Goal: Task Accomplishment & Management: Use online tool/utility

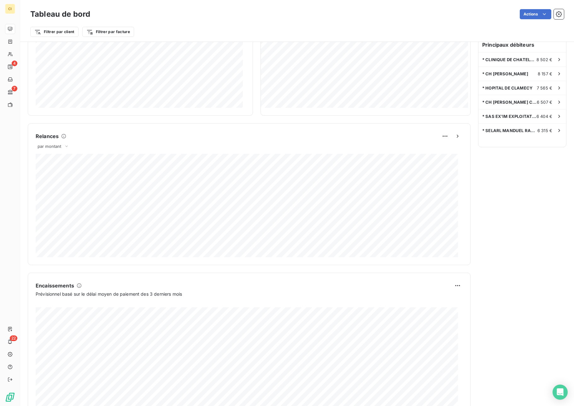
scroll to position [202, 0]
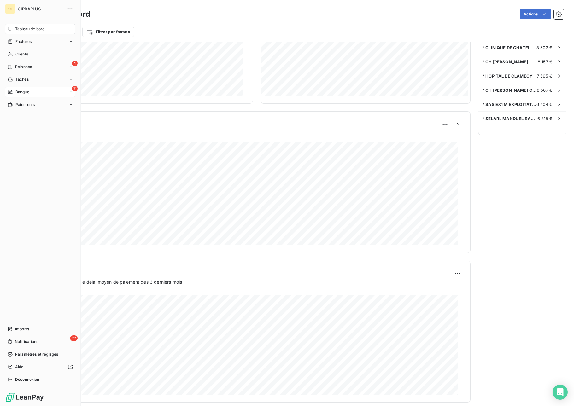
click at [13, 95] on div "7 Banque" at bounding box center [40, 92] width 70 height 10
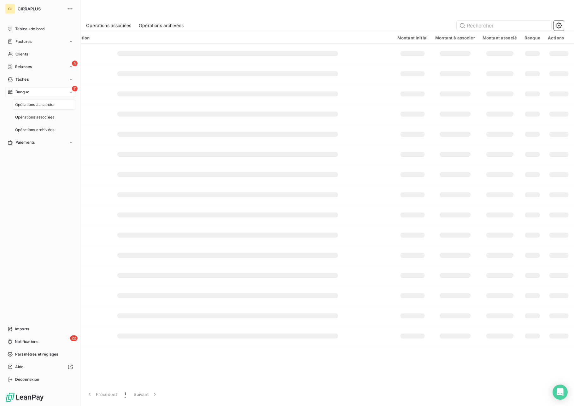
click at [22, 107] on span "Opérations à associer" at bounding box center [35, 105] width 40 height 6
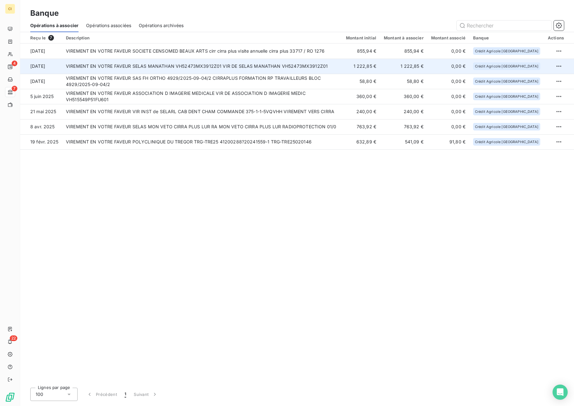
click at [197, 65] on td "VIREMENT EN VOTRE FAVEUR SELAS MANATHAN VH52473MX3912Z01 VIR DE SELAS MANATHAN …" at bounding box center [202, 66] width 280 height 15
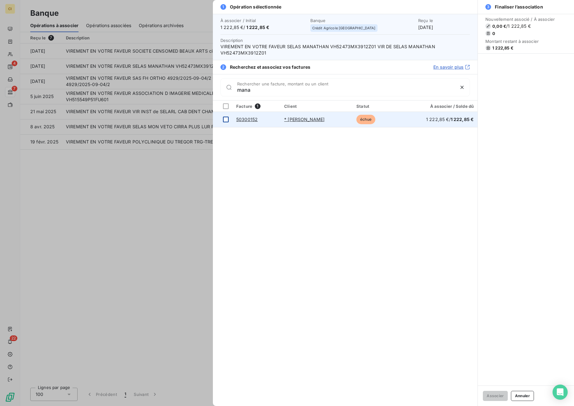
type input "mana"
click at [223, 119] on div at bounding box center [226, 120] width 6 height 6
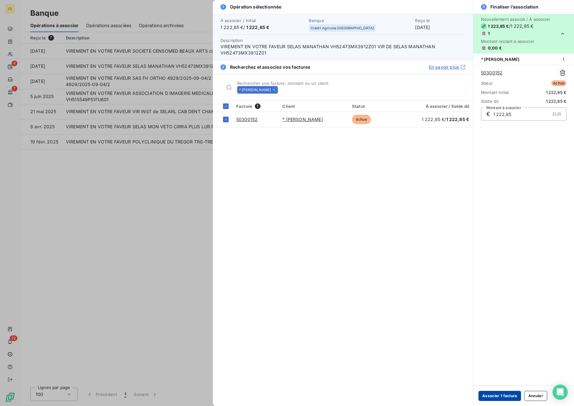
click at [487, 398] on button "Associer 1 facture" at bounding box center [499, 396] width 43 height 10
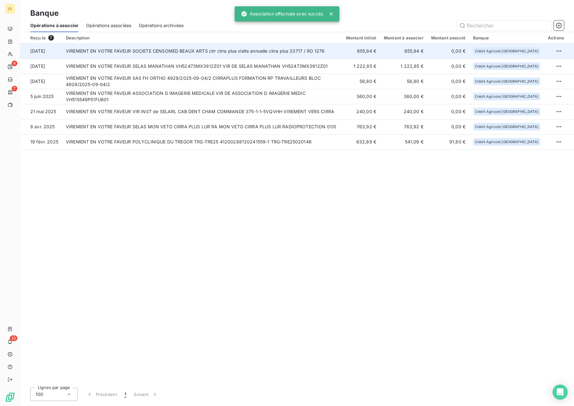
click at [126, 54] on td "VIREMENT EN VOTRE FAVEUR SOCIETE CENSOMED BEAUX ARTS cirr cirra plus visite ann…" at bounding box center [202, 50] width 280 height 15
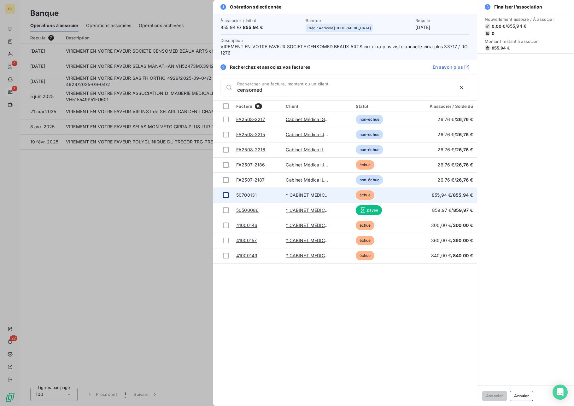
type input "censomed"
click at [230, 198] on td at bounding box center [223, 195] width 20 height 15
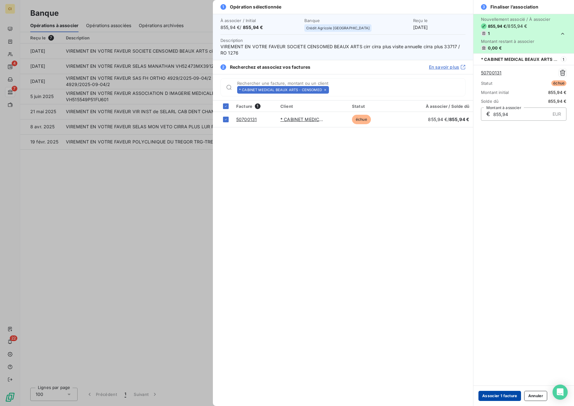
click at [490, 397] on button "Associer 1 facture" at bounding box center [499, 396] width 43 height 10
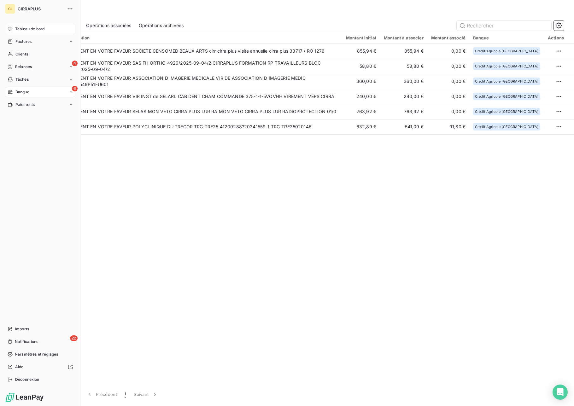
click at [8, 28] on icon at bounding box center [10, 28] width 5 height 5
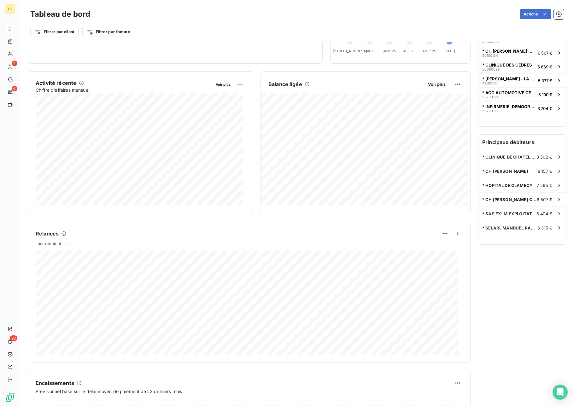
scroll to position [208, 0]
